Goal: Task Accomplishment & Management: Manage account settings

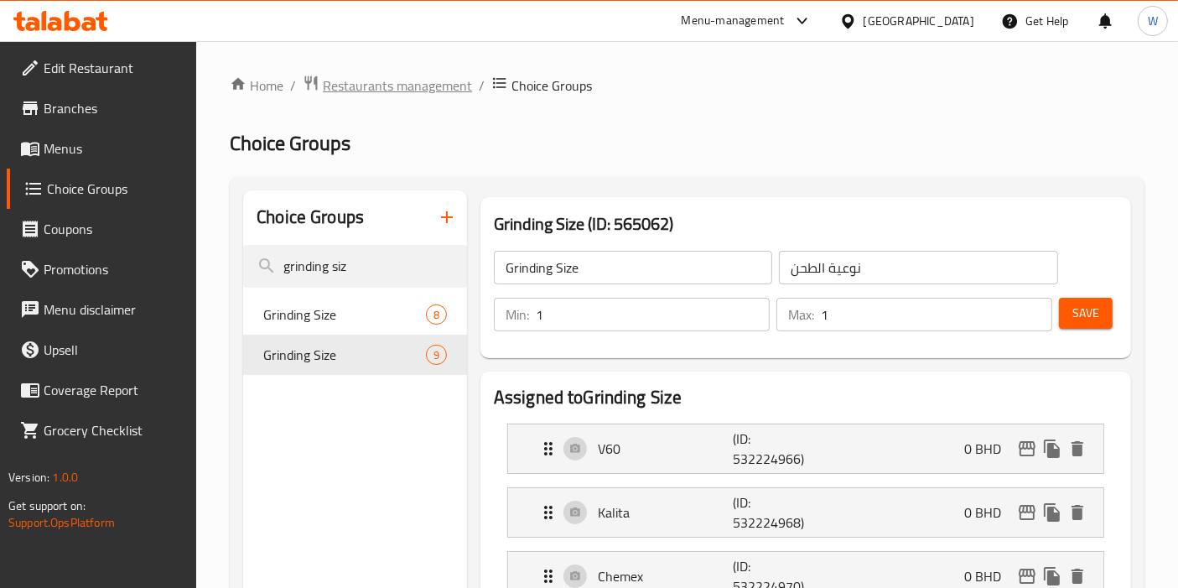
click at [385, 80] on span "Restaurants management" at bounding box center [397, 85] width 149 height 20
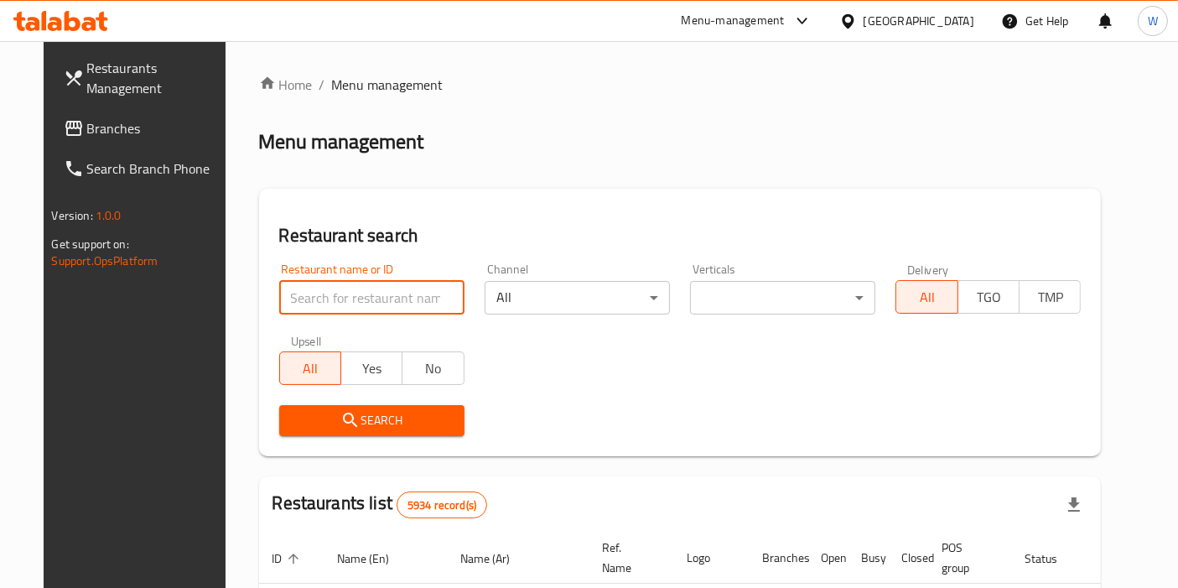
click at [356, 303] on input "search" at bounding box center [371, 298] width 185 height 34
type input "[US_STATE] Chicken"
click button "Search" at bounding box center [371, 420] width 185 height 31
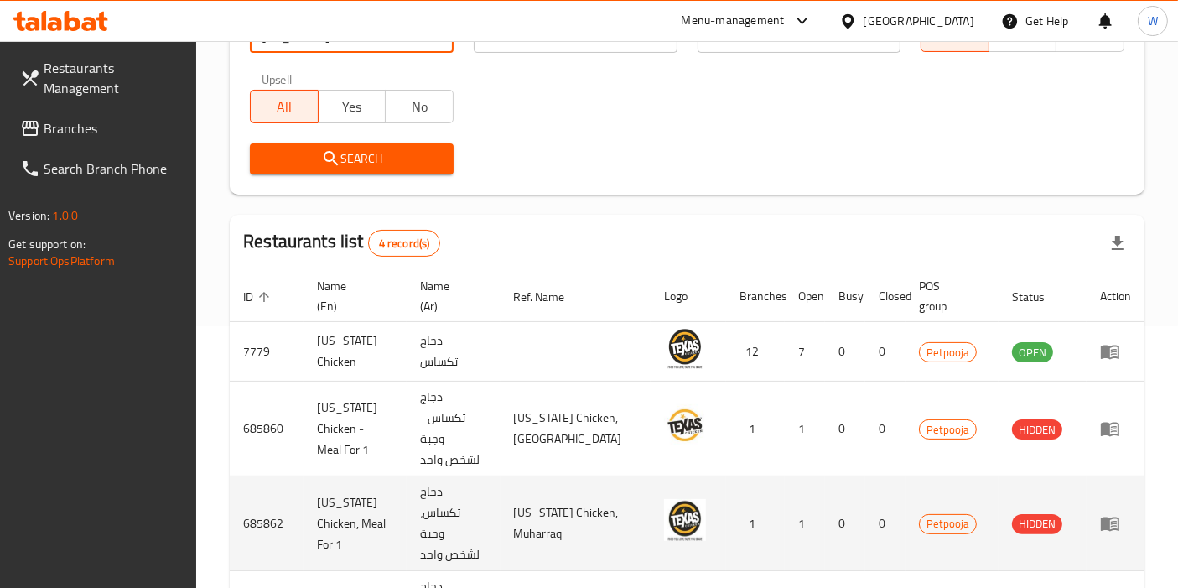
scroll to position [309, 0]
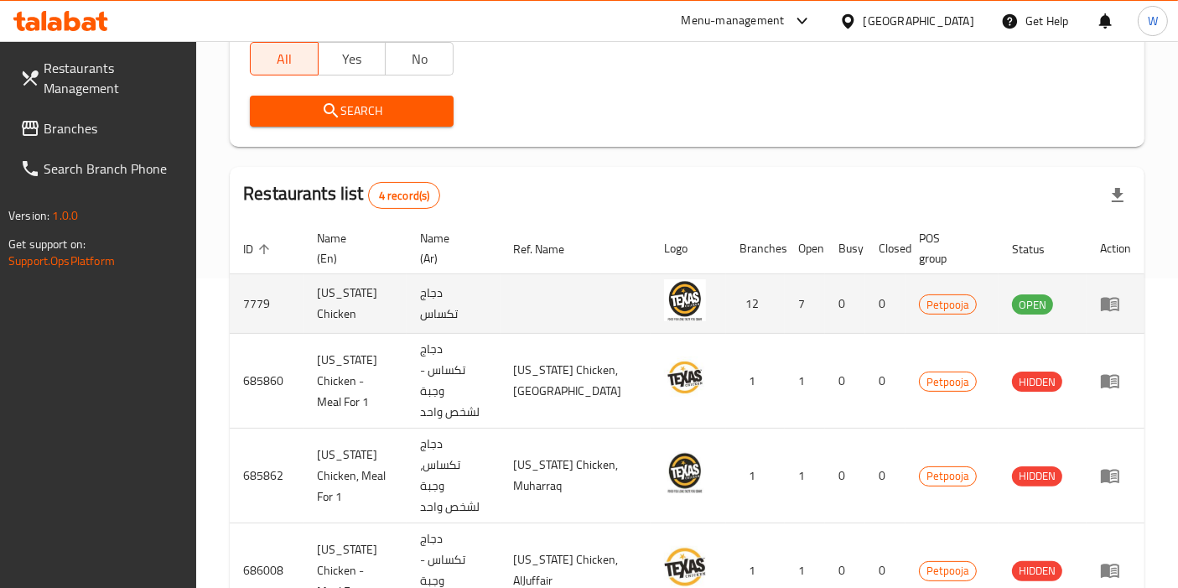
click at [1098, 306] on td "enhanced table" at bounding box center [1116, 304] width 58 height 60
click at [1103, 306] on icon "enhanced table" at bounding box center [1110, 305] width 18 height 14
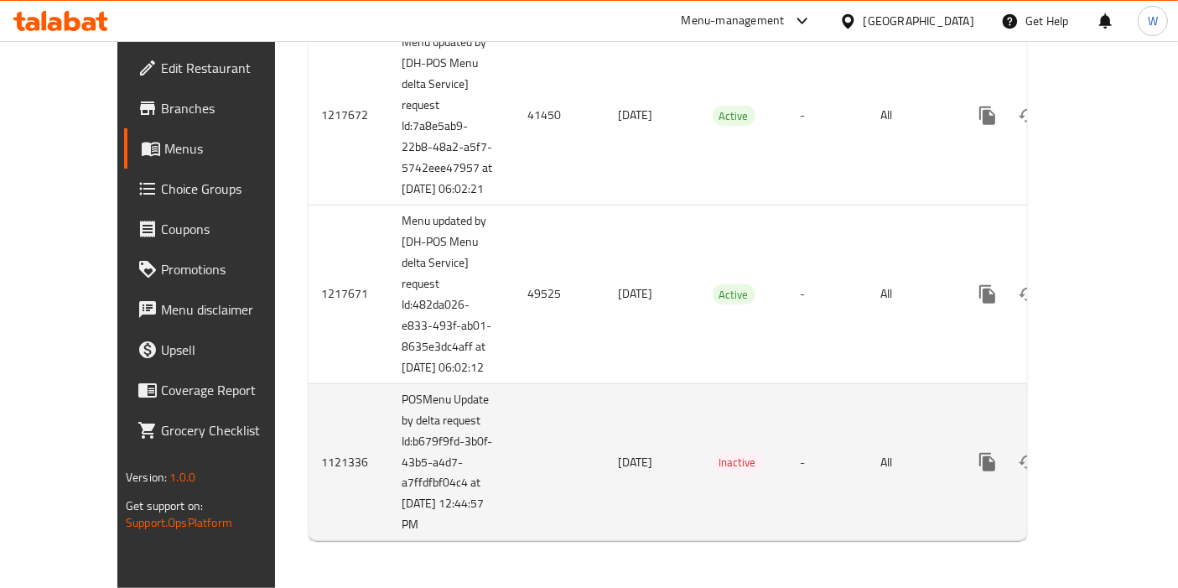
scroll to position [1528, 0]
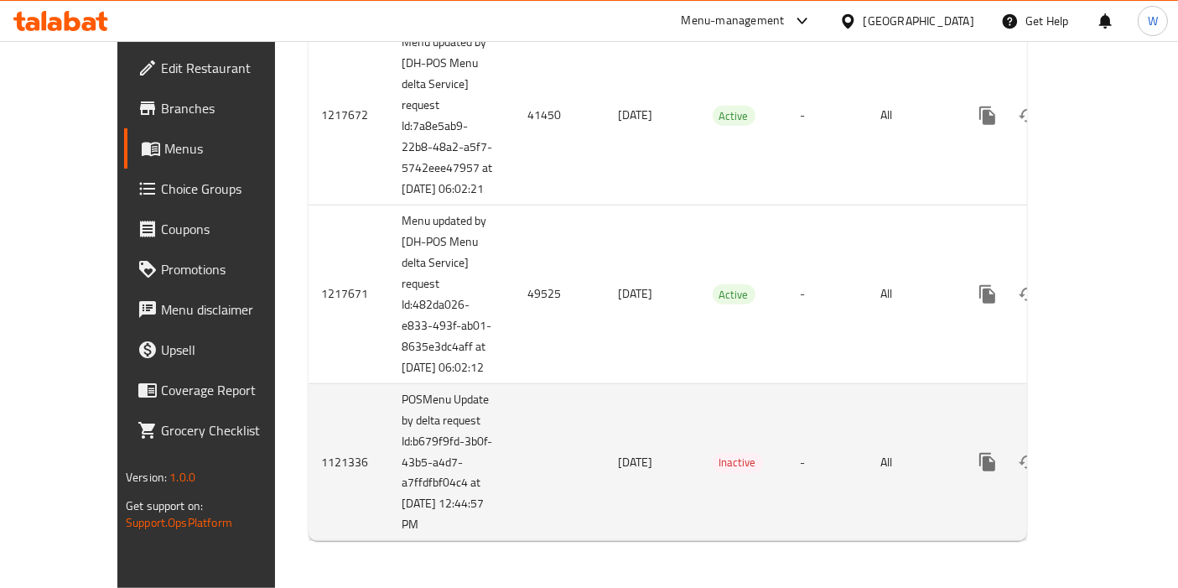
scroll to position [1435, 0]
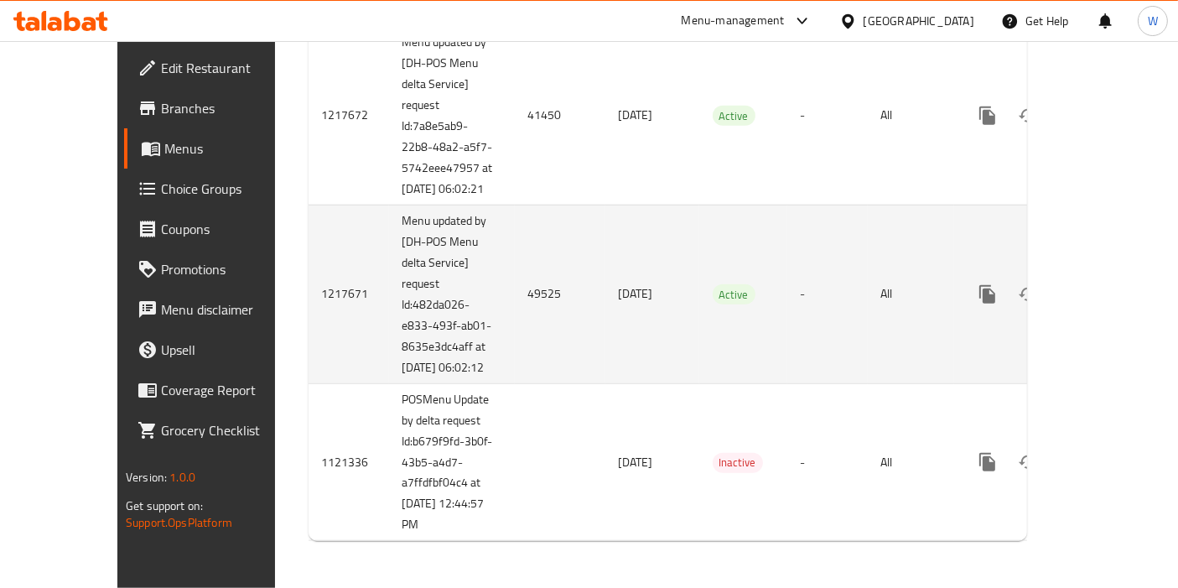
click at [515, 377] on td "49525" at bounding box center [560, 294] width 91 height 179
copy td "49525"
click at [1111, 302] on icon "enhanced table" at bounding box center [1108, 294] width 15 height 15
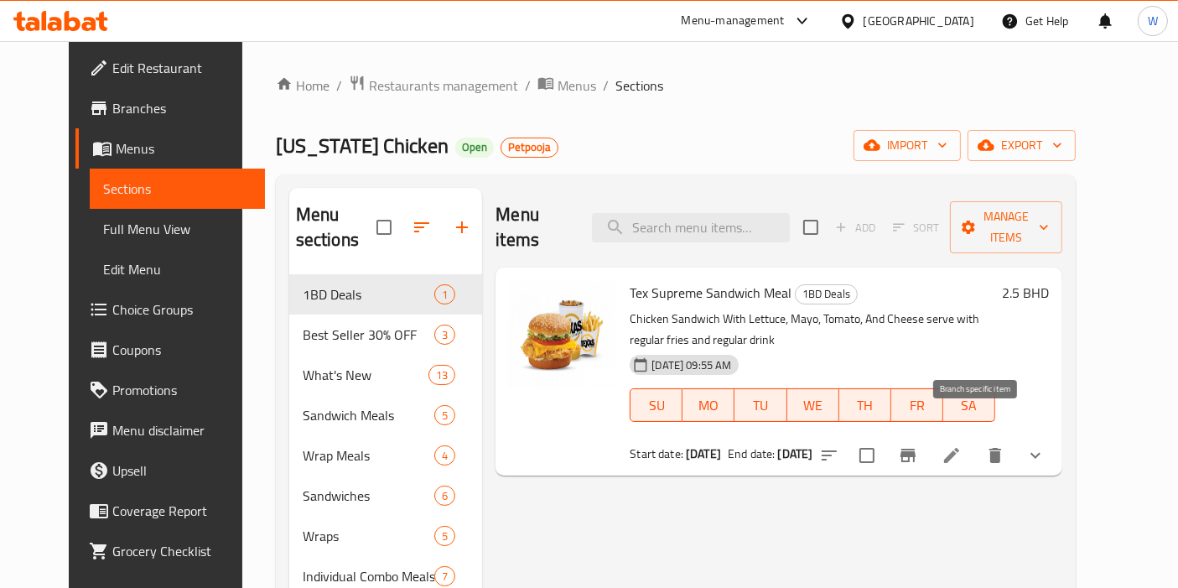
click at [928, 440] on button "Branch-specific-item" at bounding box center [908, 455] width 40 height 40
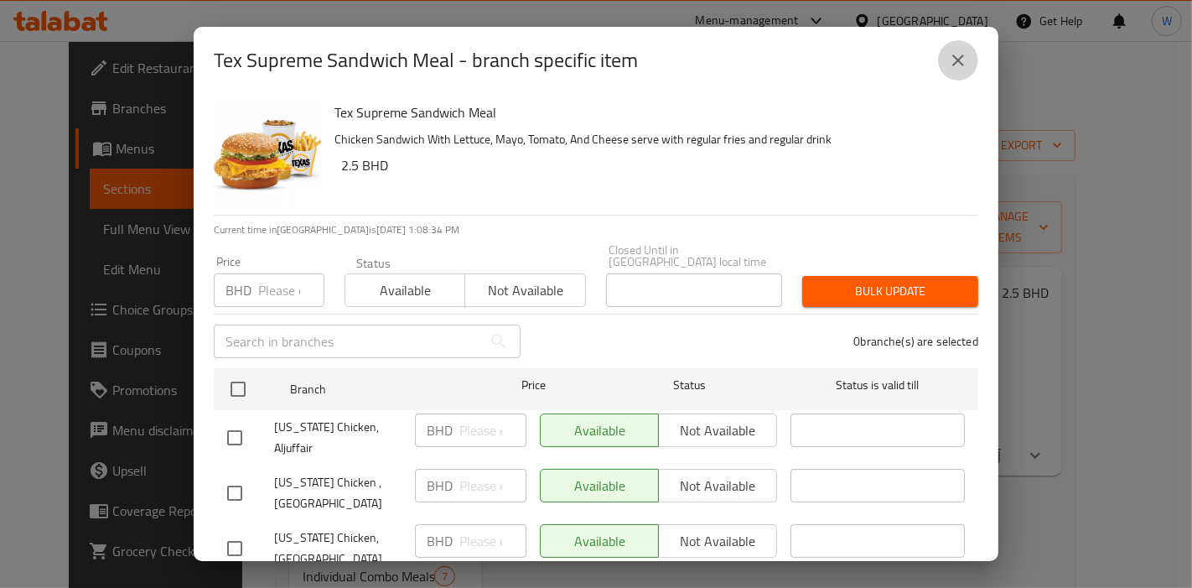
click at [968, 59] on icon "close" at bounding box center [958, 60] width 20 height 20
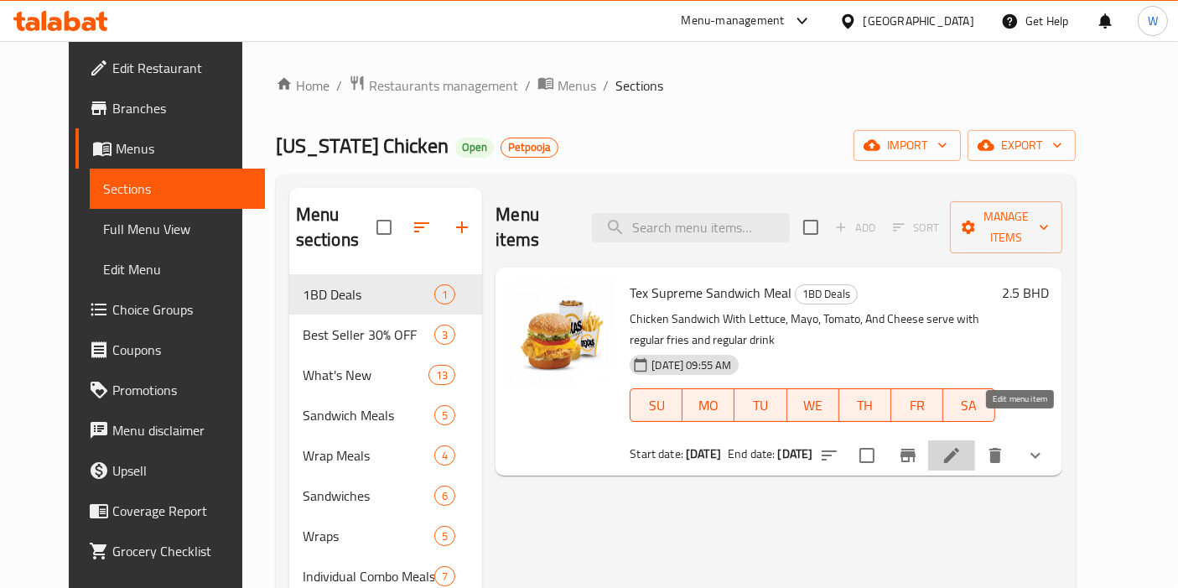
click at [962, 445] on icon at bounding box center [952, 455] width 20 height 20
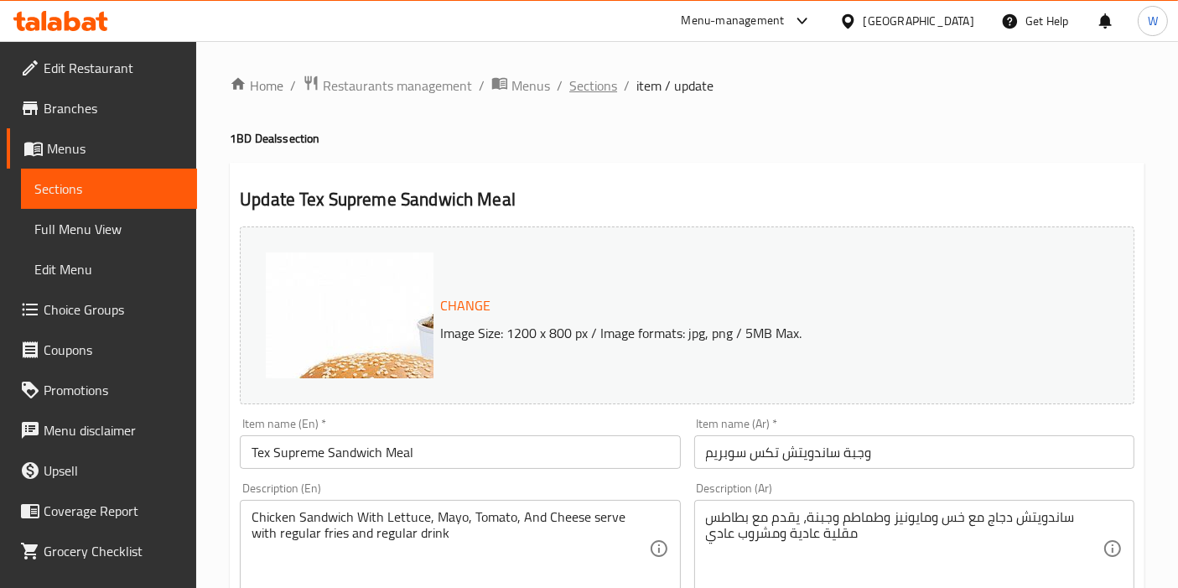
click at [590, 86] on span "Sections" at bounding box center [593, 85] width 48 height 20
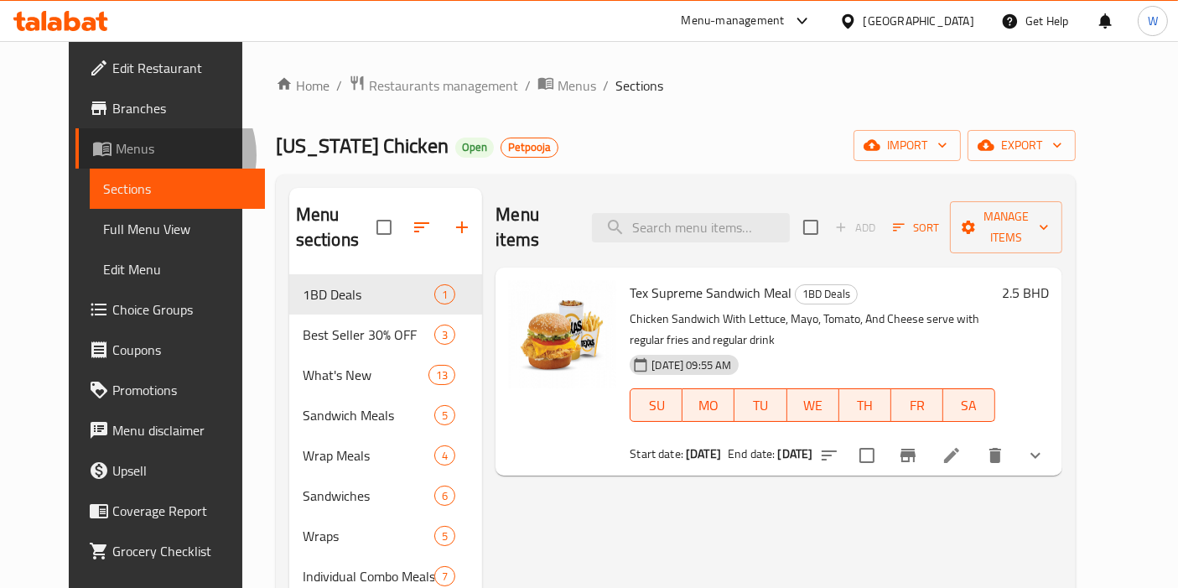
click at [116, 155] on span "Menus" at bounding box center [184, 148] width 137 height 20
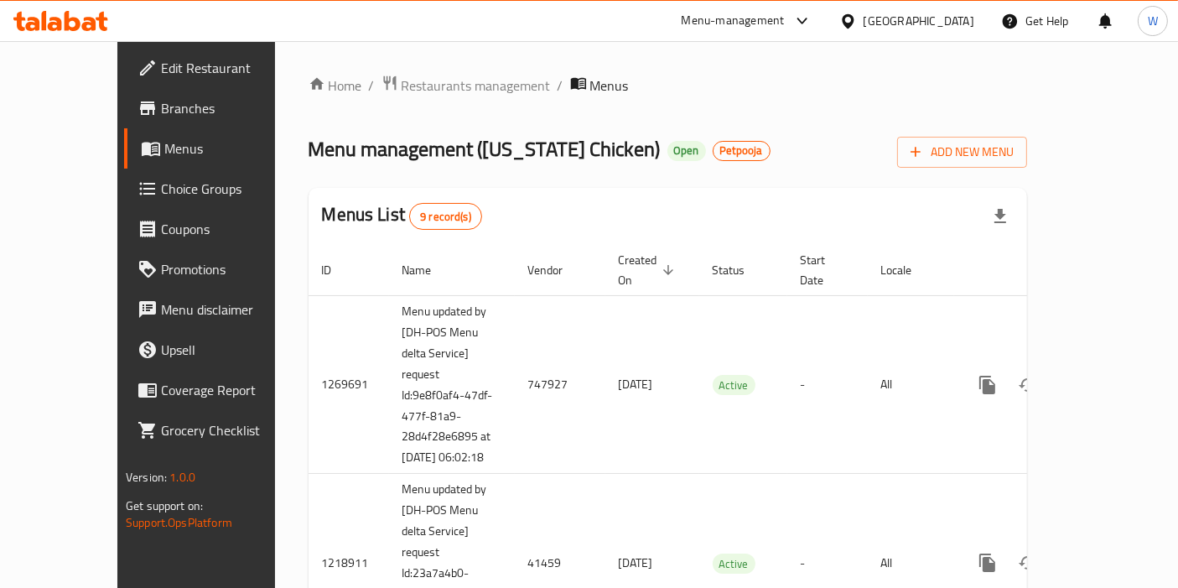
click at [637, 201] on div "Menus List 9 record(s)" at bounding box center [668, 216] width 719 height 57
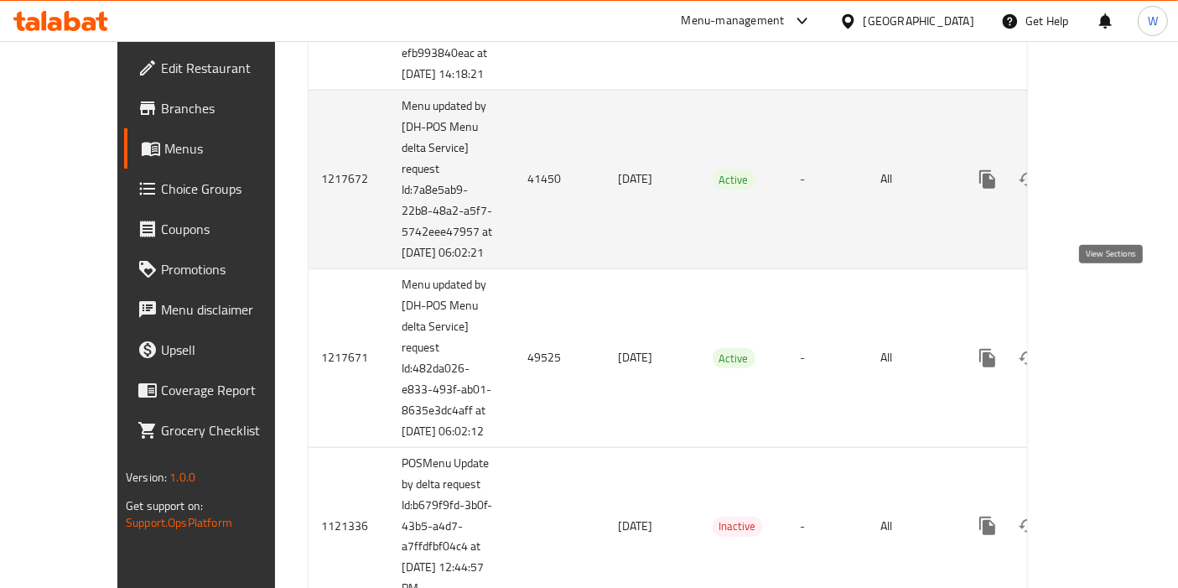
click at [1116, 189] on icon "enhanced table" at bounding box center [1108, 179] width 20 height 20
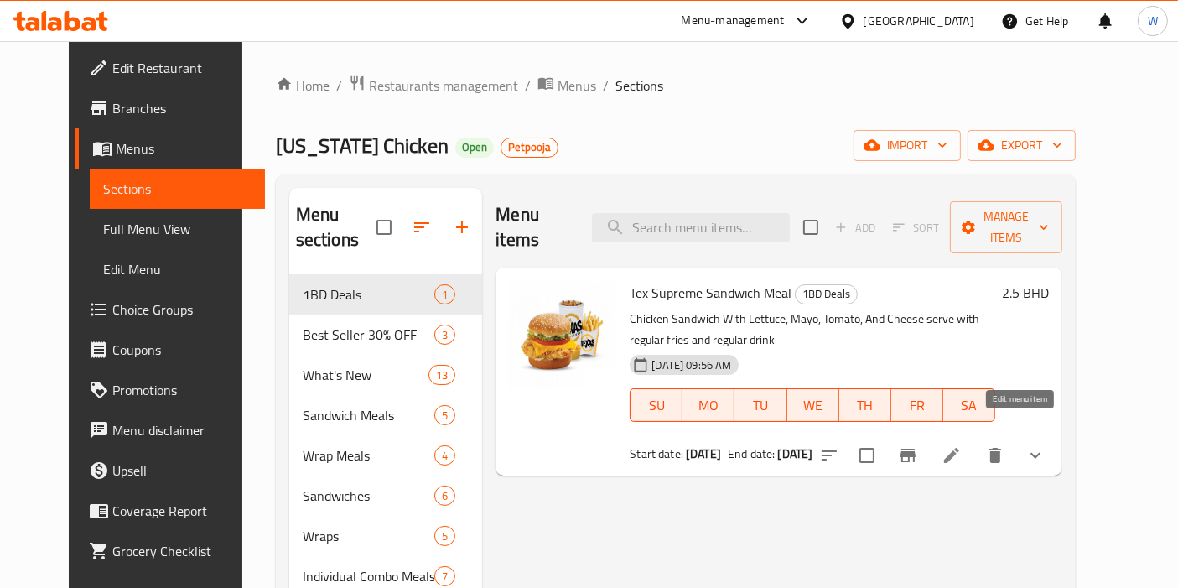
click at [959, 448] on icon at bounding box center [951, 455] width 15 height 15
